Goal: Navigation & Orientation: Find specific page/section

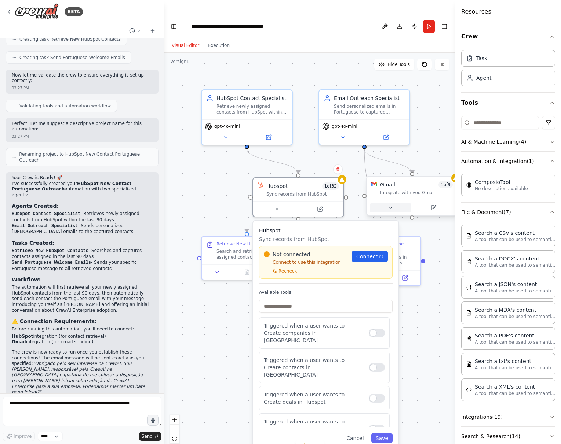
click at [391, 205] on icon at bounding box center [391, 208] width 6 height 6
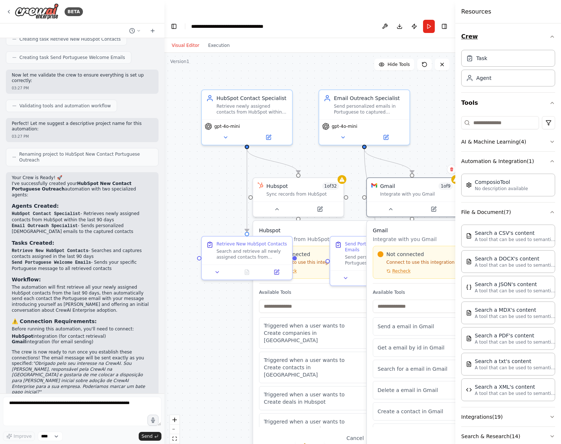
click at [552, 38] on icon "button" at bounding box center [552, 37] width 6 height 6
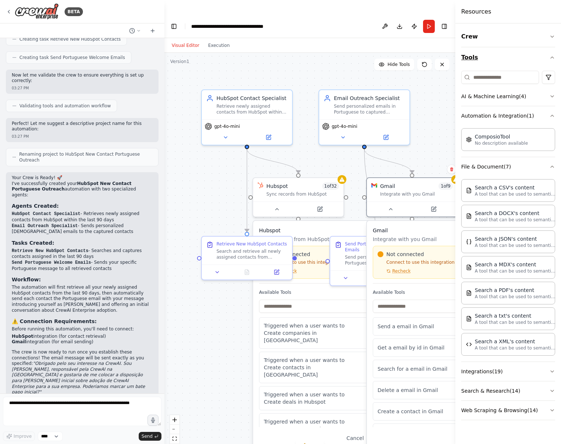
click at [550, 59] on icon "button" at bounding box center [552, 58] width 6 height 6
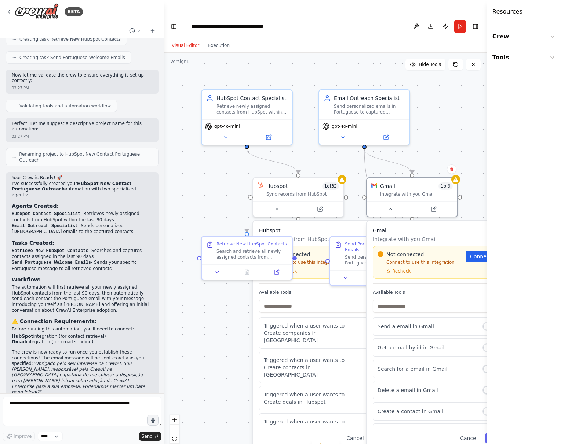
drag, startPoint x: 457, startPoint y: 157, endPoint x: 508, endPoint y: 154, distance: 51.4
click at [508, 154] on div "Resources Crew Tools" at bounding box center [523, 222] width 74 height 444
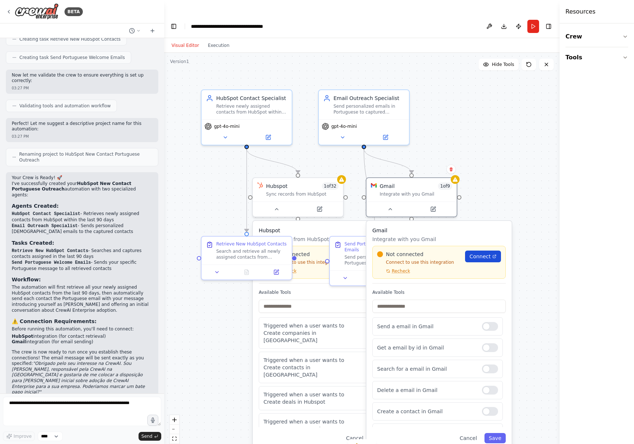
click at [480, 253] on span "Connect" at bounding box center [480, 256] width 21 height 7
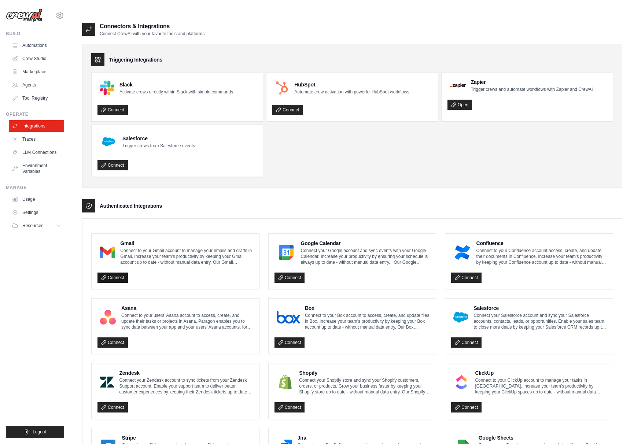
click at [108, 273] on link "Connect" at bounding box center [113, 278] width 30 height 10
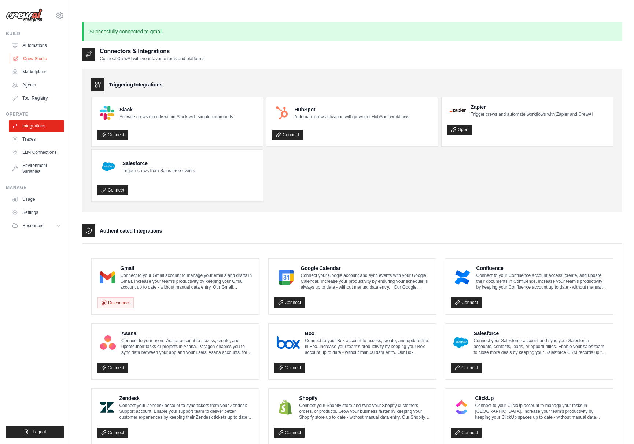
click at [42, 60] on link "Crew Studio" at bounding box center [37, 59] width 55 height 12
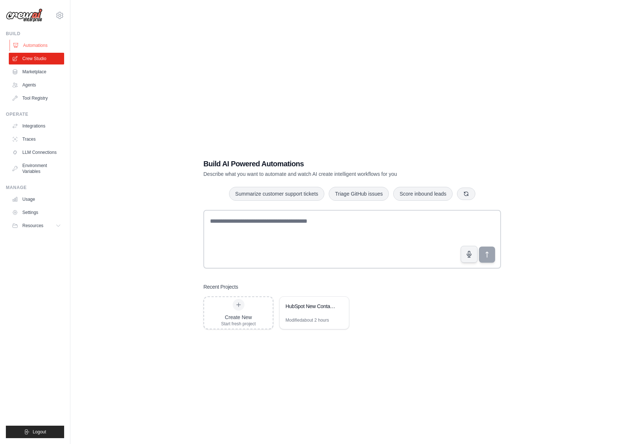
click at [34, 45] on link "Automations" at bounding box center [37, 46] width 55 height 12
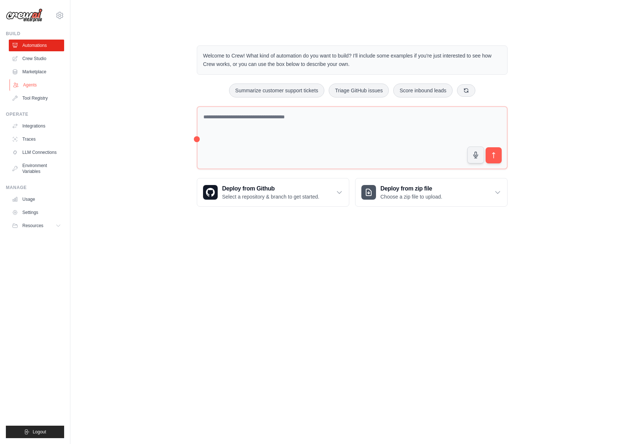
click at [31, 82] on link "Agents" at bounding box center [37, 85] width 55 height 12
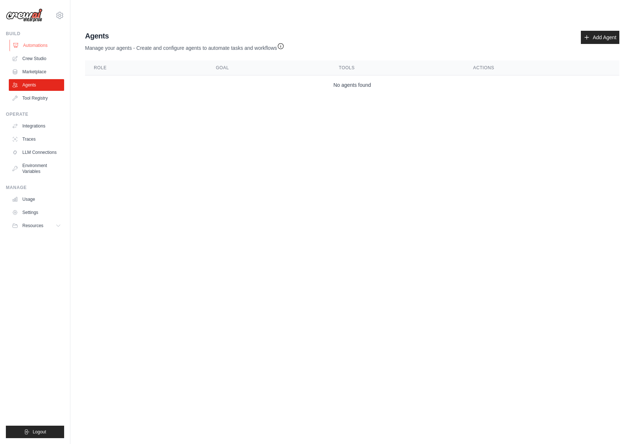
click at [33, 49] on link "Automations" at bounding box center [37, 46] width 55 height 12
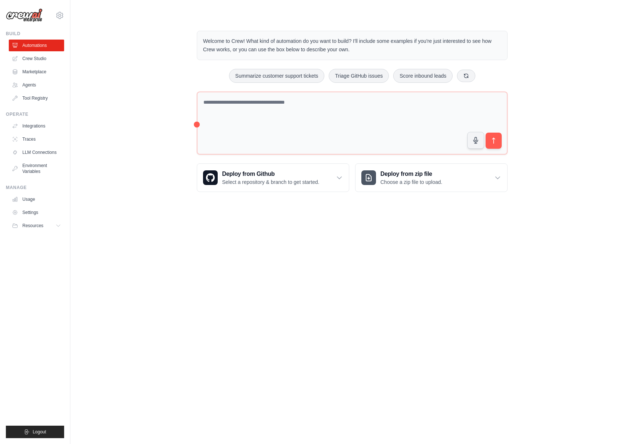
click at [33, 57] on link "Crew Studio" at bounding box center [36, 59] width 55 height 12
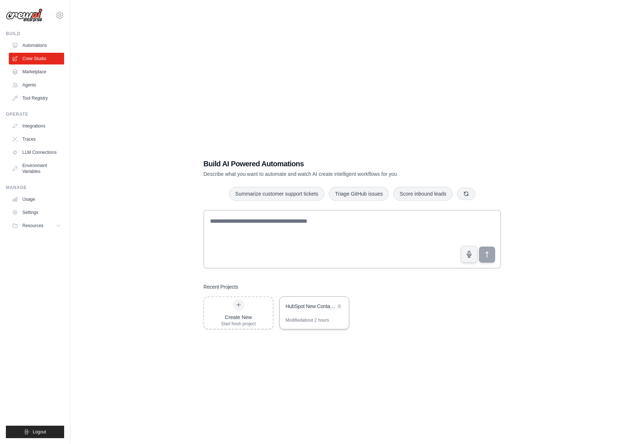
click at [307, 298] on div "HubSpot New Contact Portuguese Outreach" at bounding box center [314, 307] width 69 height 21
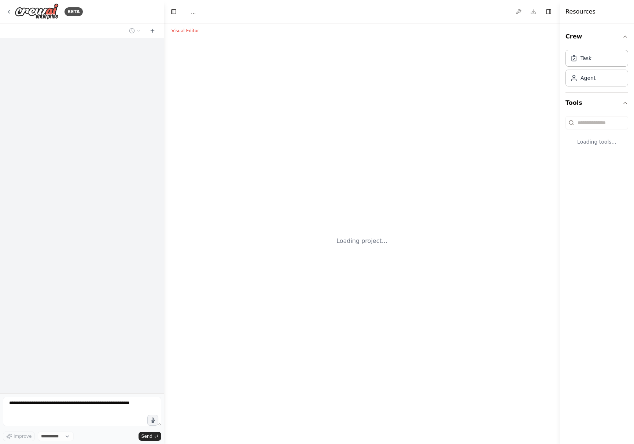
select select "****"
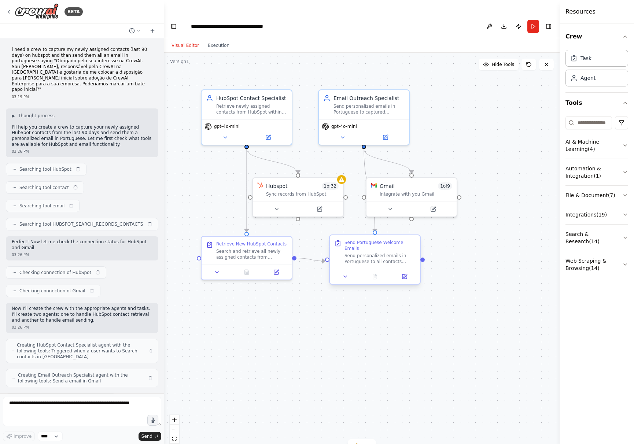
scroll to position [385, 0]
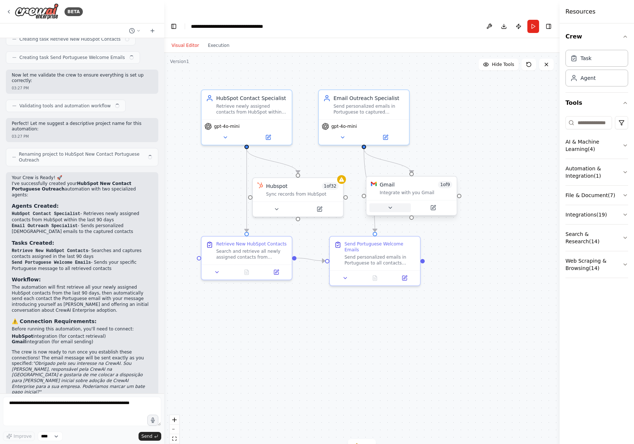
click at [388, 203] on button at bounding box center [390, 207] width 41 height 9
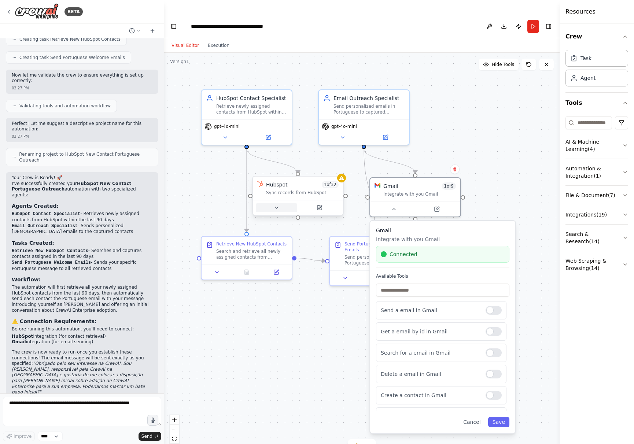
click at [278, 205] on icon at bounding box center [277, 208] width 6 height 6
